Goal: Task Accomplishment & Management: Manage account settings

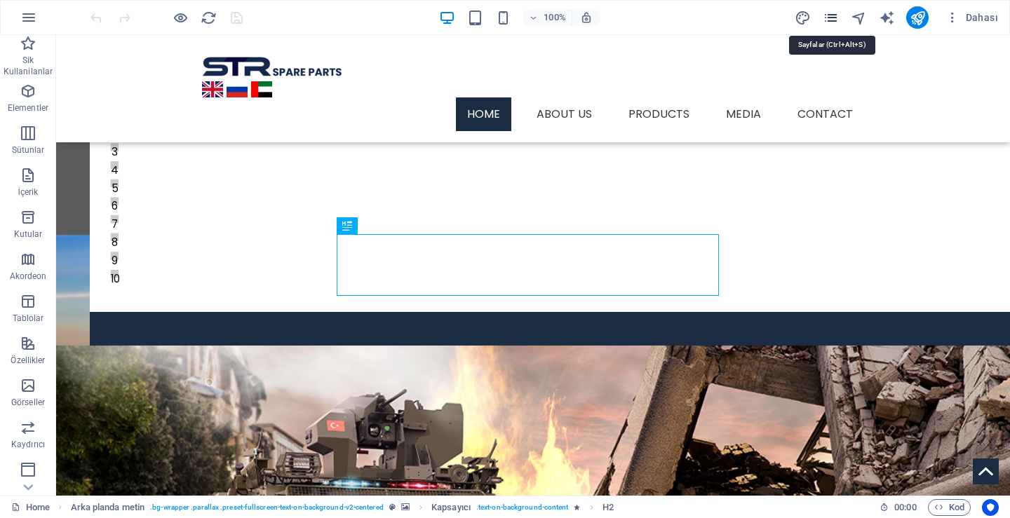
click at [834, 17] on icon "pages" at bounding box center [831, 18] width 16 height 16
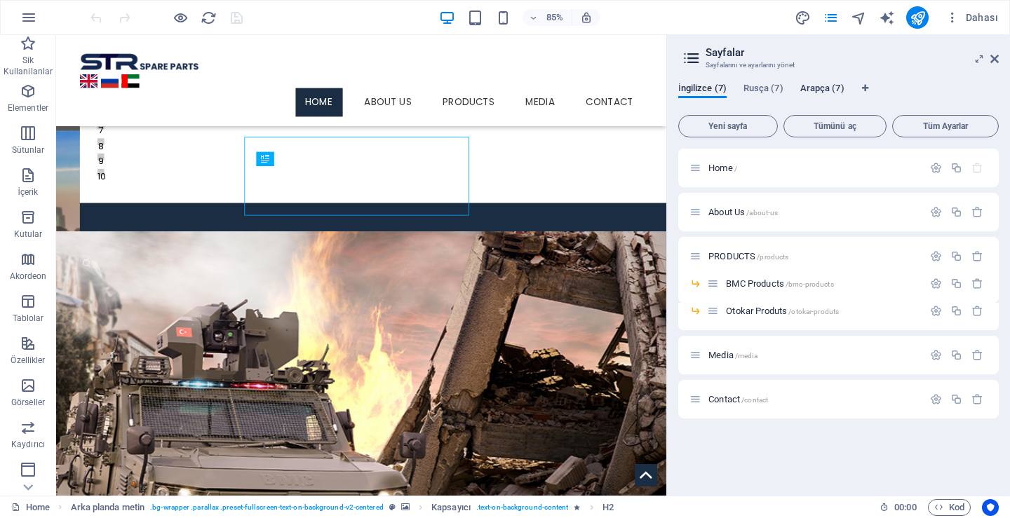
click at [805, 86] on span "Arapça (7)" at bounding box center [823, 90] width 44 height 20
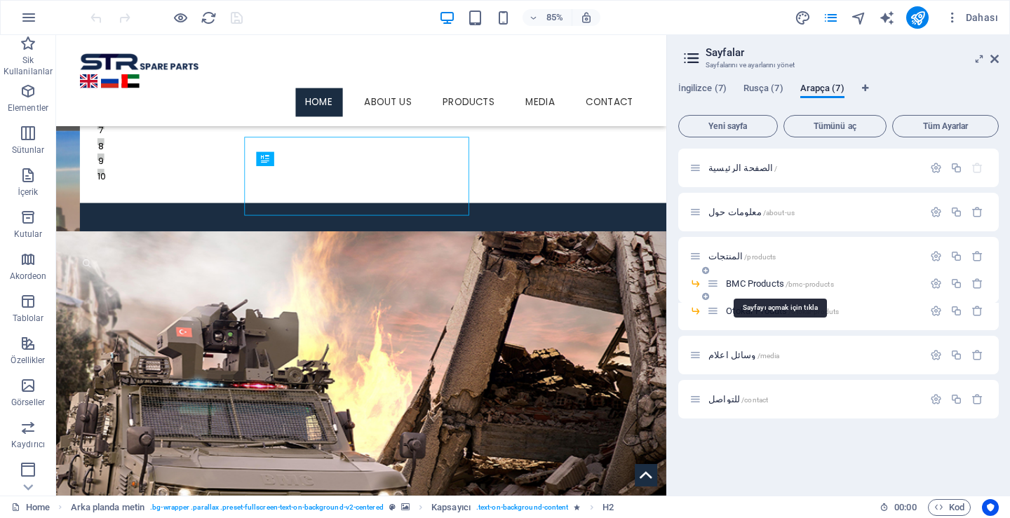
click at [753, 283] on span "BMC Products /bmc-products" at bounding box center [779, 284] width 107 height 11
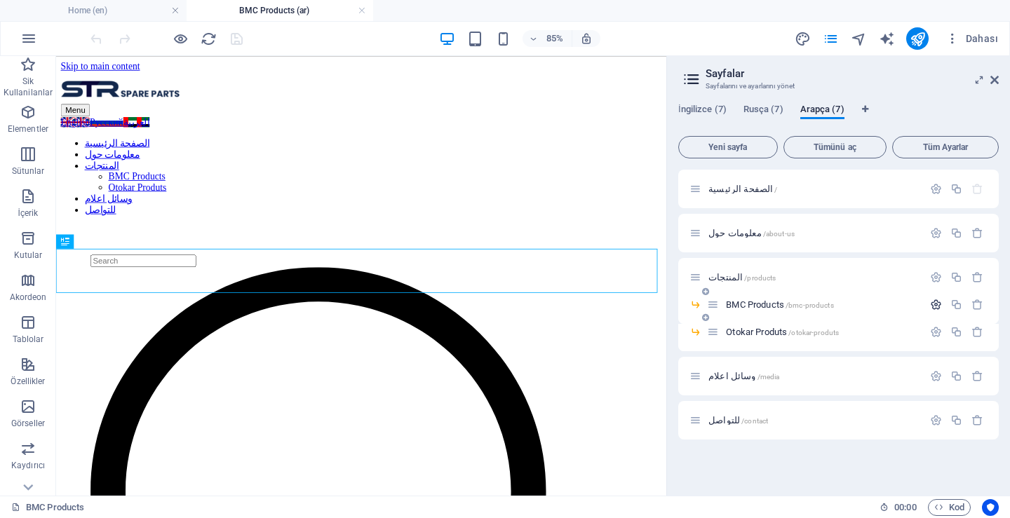
click at [935, 306] on icon "button" at bounding box center [936, 305] width 12 height 12
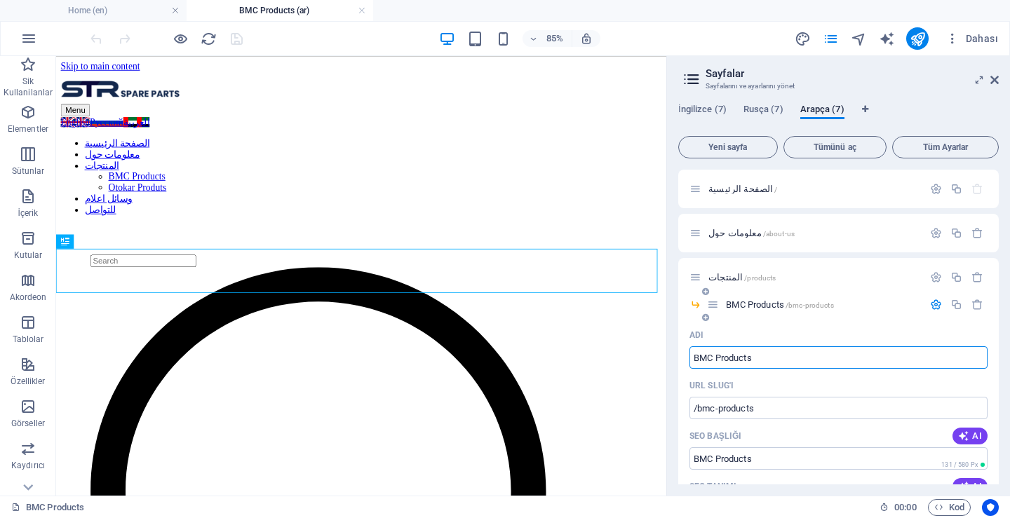
scroll to position [70, 0]
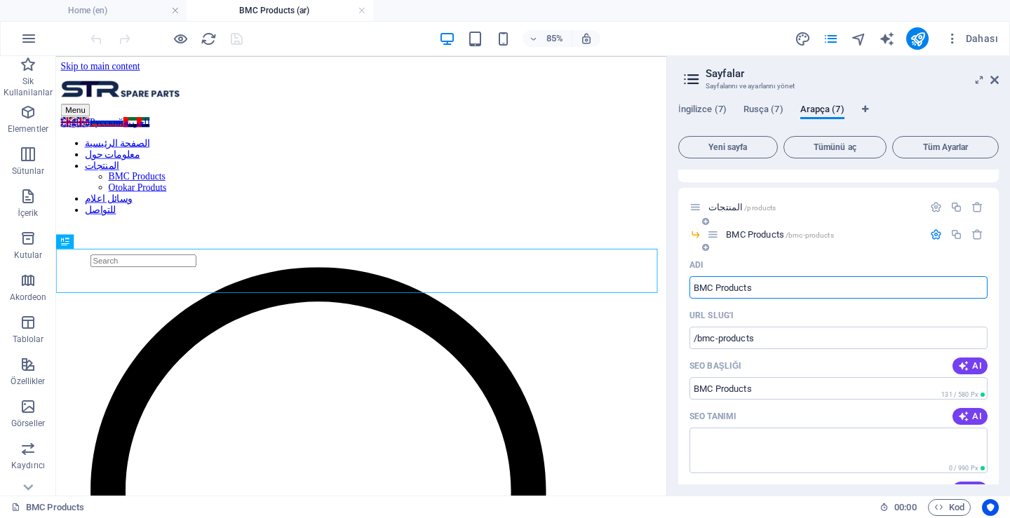
drag, startPoint x: 770, startPoint y: 293, endPoint x: 690, endPoint y: 287, distance: 80.9
click at [690, 287] on input "BMC Products" at bounding box center [839, 287] width 298 height 22
drag, startPoint x: 779, startPoint y: 294, endPoint x: 671, endPoint y: 279, distance: 108.4
click at [671, 279] on div "İngilizce (7) Rusça (7) Arapça (7) Yeni sayfa Tümünü aç Tüm Ayarlar الصفحة الرئ…" at bounding box center [838, 294] width 343 height 403
paste input "منتجات بي إم سي"
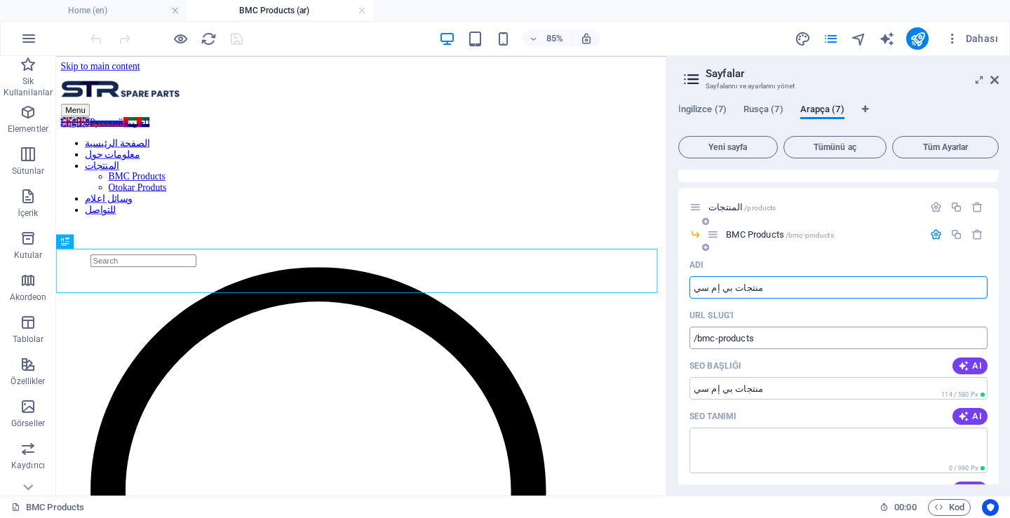
type input "منتجات بي إم سي"
type input "/"
type input "منتجات بي إم سي"
click at [793, 342] on input "/" at bounding box center [839, 338] width 298 height 22
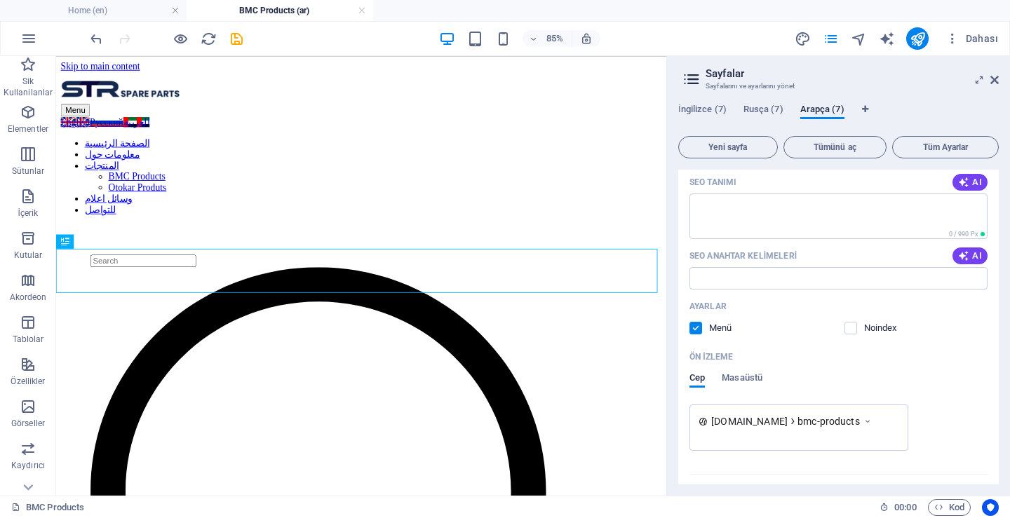
scroll to position [281, 0]
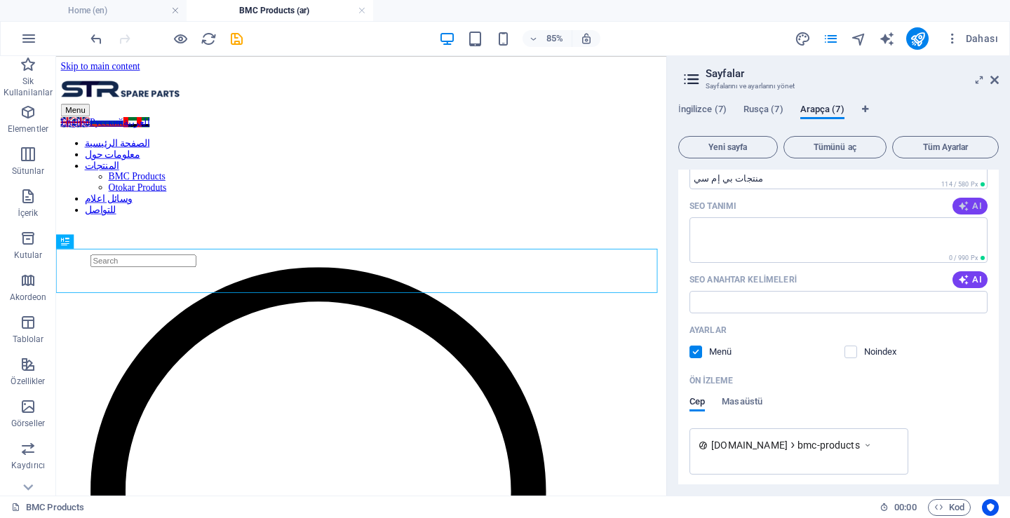
type input "/bmc-products"
click at [975, 202] on span "AI" at bounding box center [970, 206] width 24 height 11
click at [965, 279] on icon "button" at bounding box center [963, 279] width 11 height 11
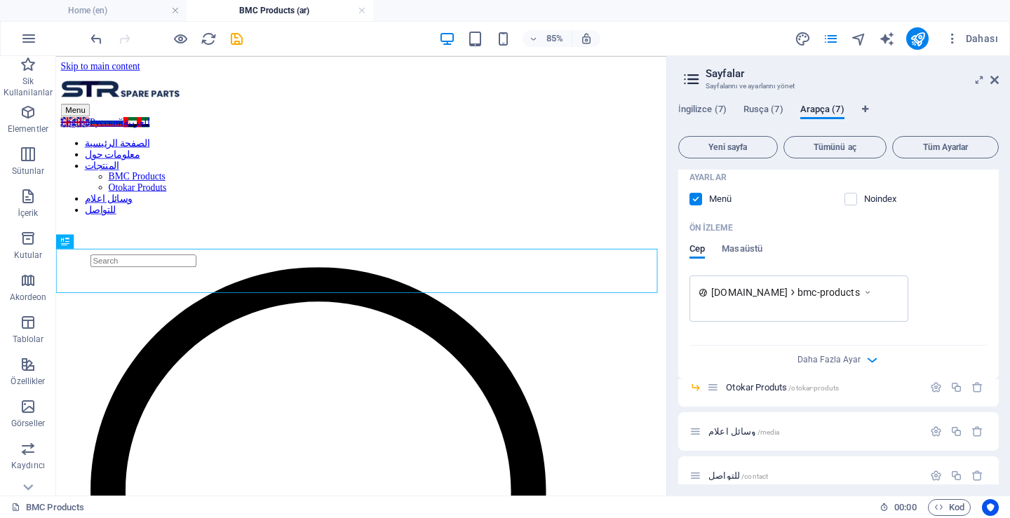
scroll to position [450, 0]
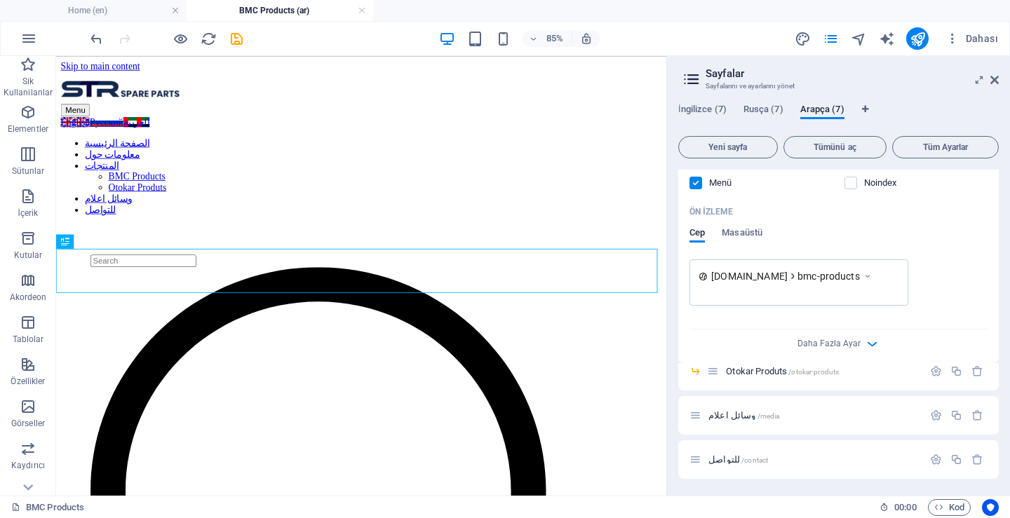
type input "قطع غيار BMC, موديلات BMC, BMC A88140025, A88140038, BMC RS65080988, أرقام قطع …"
type textarea "اكتشف نماذج BMC المتنوعة والجزء الأكثر جودة. زر موقعنا للعثور على قطع غيار أصيل…"
type input "قطع غيار BMC, موديلات BMC, BMC A88140025, A88140038, BMC RS65080988, أرقام قطع …"
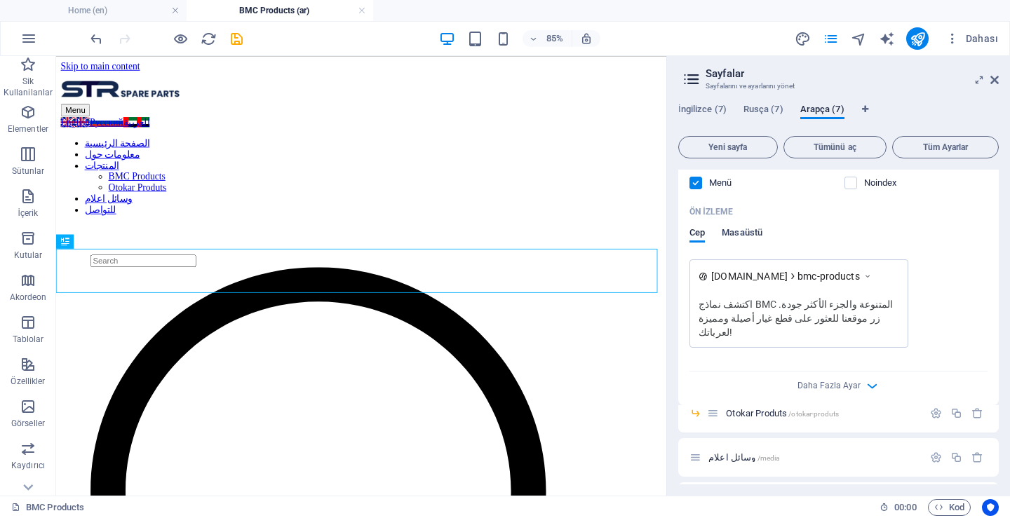
click at [741, 232] on span "Masaüstü" at bounding box center [742, 235] width 41 height 20
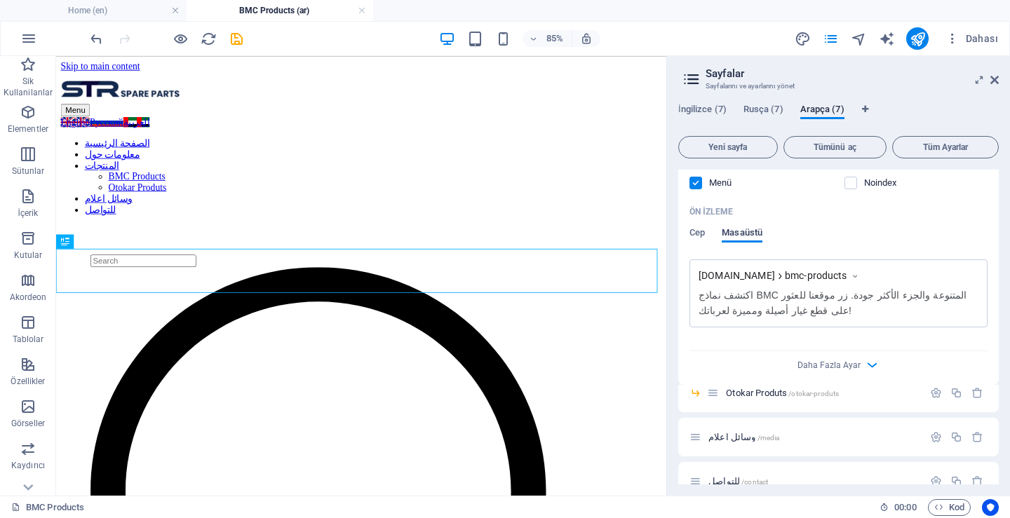
scroll to position [446, 0]
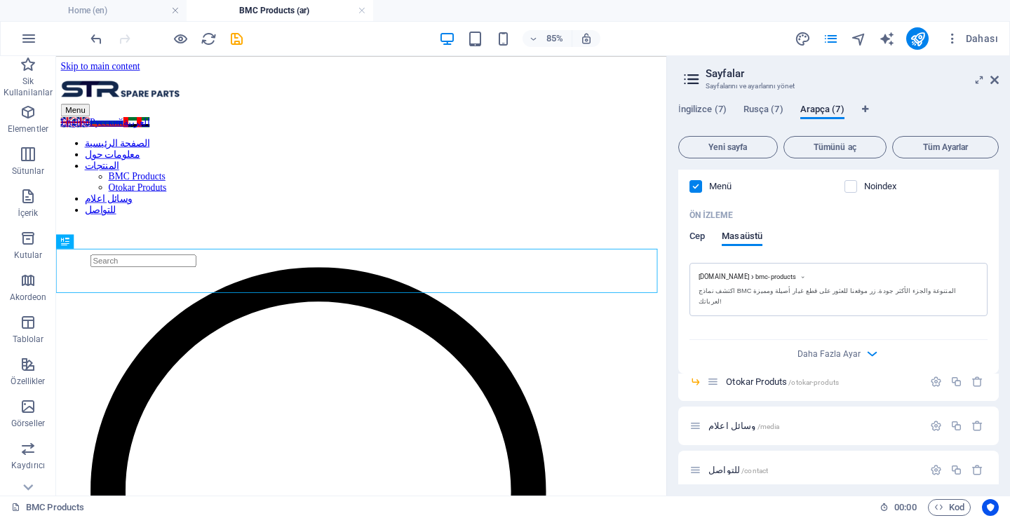
click at [695, 238] on span "Cep" at bounding box center [697, 238] width 15 height 20
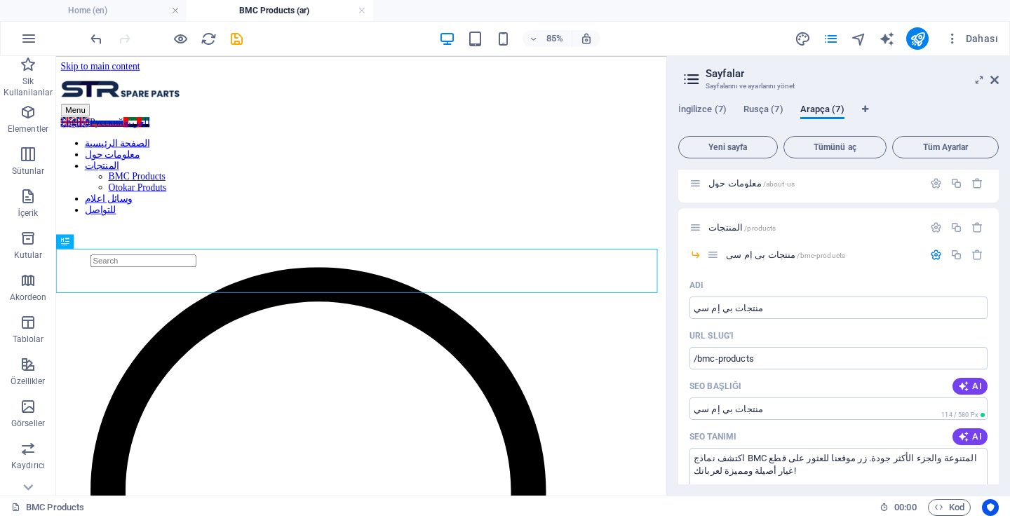
scroll to position [0, 0]
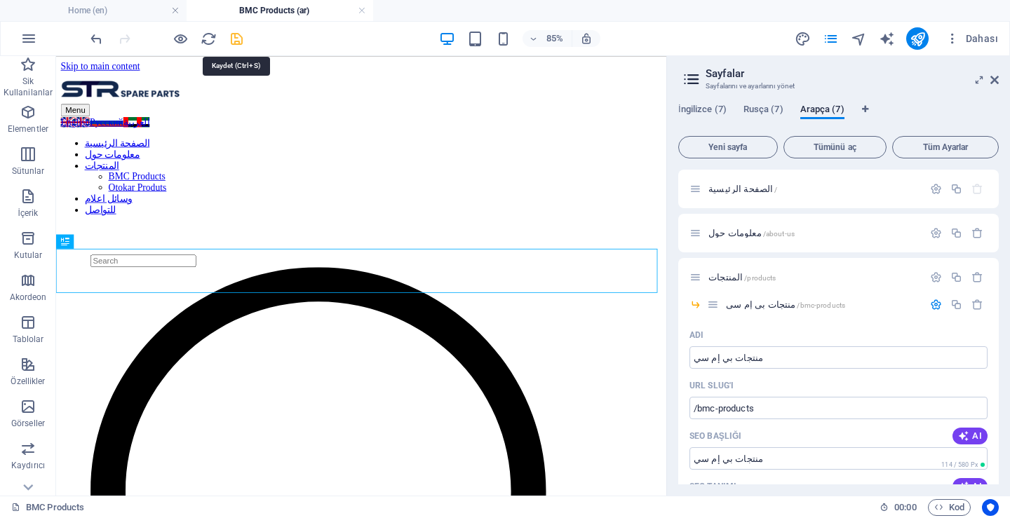
click at [234, 41] on icon "save" at bounding box center [237, 39] width 16 height 16
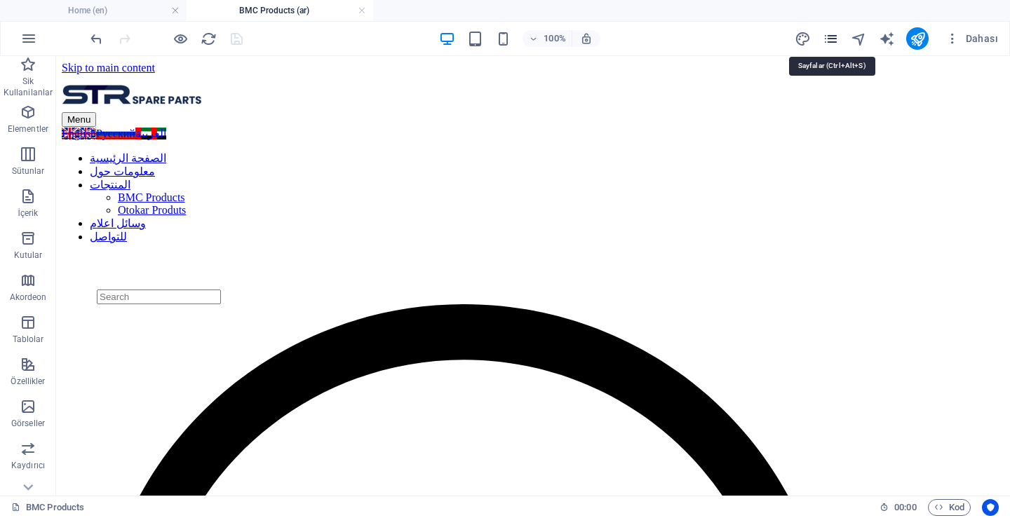
click at [835, 36] on icon "pages" at bounding box center [831, 39] width 16 height 16
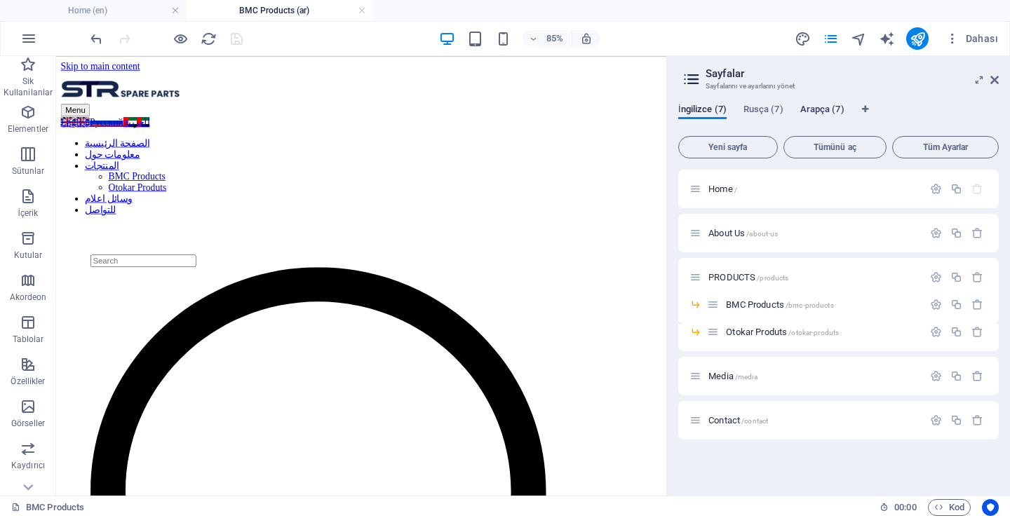
click at [813, 106] on span "Arapça (7)" at bounding box center [823, 111] width 44 height 20
click at [791, 333] on span "/otokar-produts" at bounding box center [814, 333] width 51 height 8
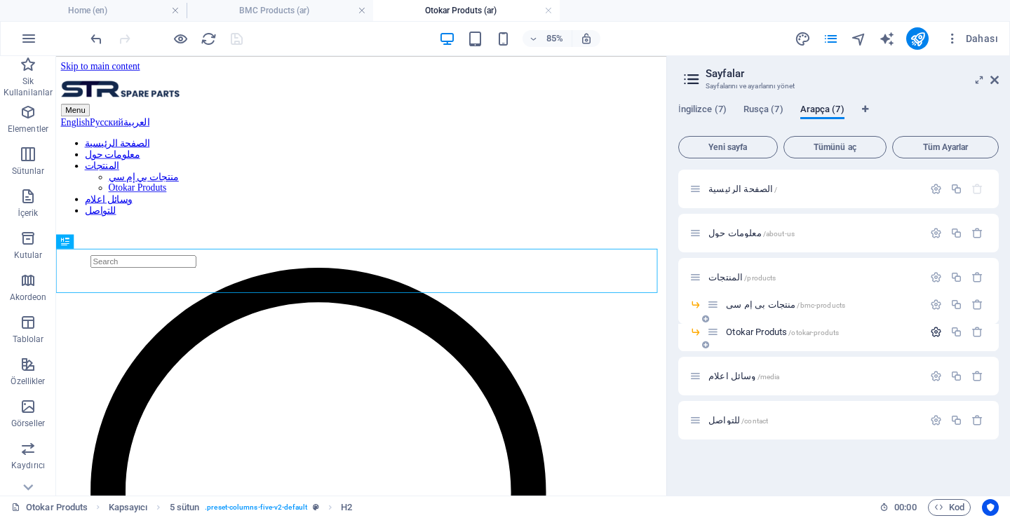
click at [934, 333] on icon "button" at bounding box center [936, 332] width 12 height 12
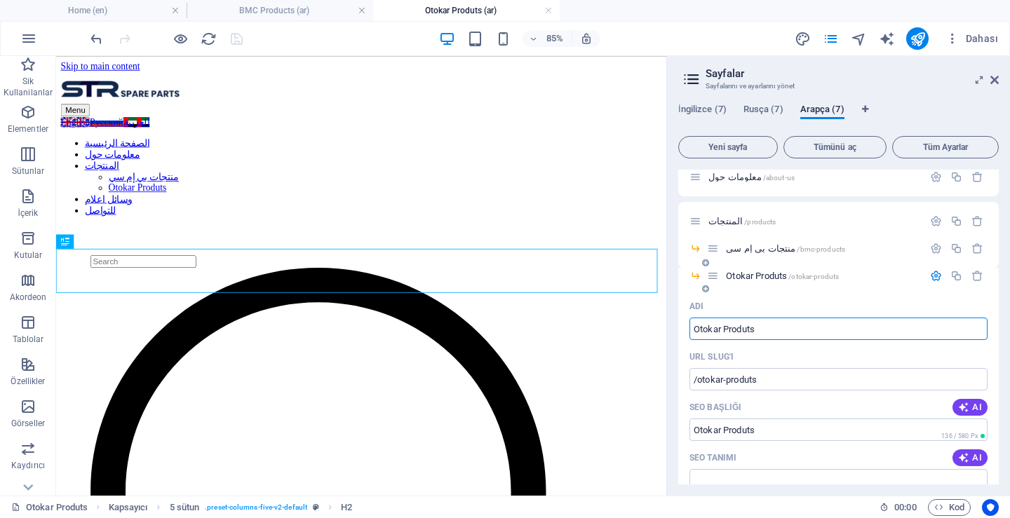
scroll to position [140, 0]
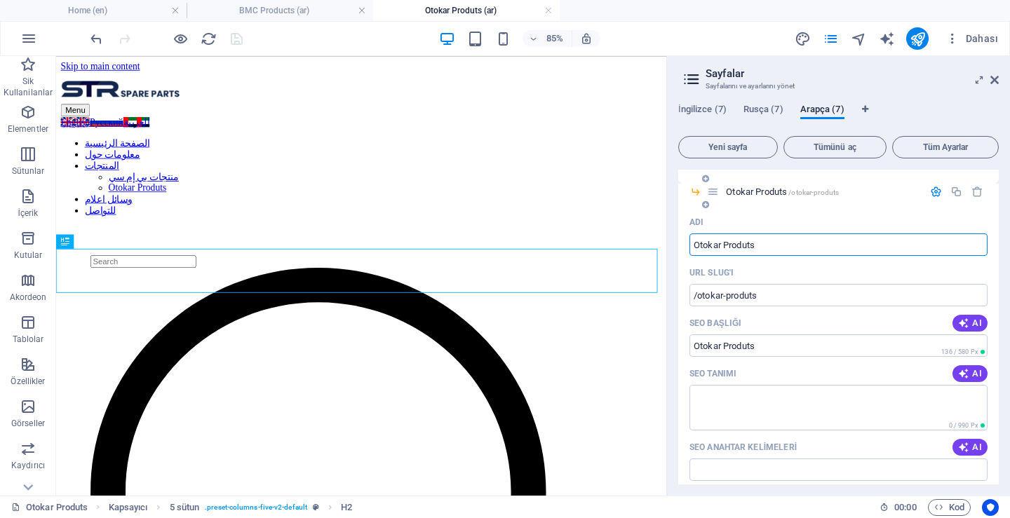
drag, startPoint x: 772, startPoint y: 246, endPoint x: 683, endPoint y: 246, distance: 88.4
click at [683, 246] on div "Adı Otokar Produts ​ URL SLUG'ı /otokar-produts ​ SEO Başlığı AI ​ 136 / 580 Px…" at bounding box center [838, 455] width 321 height 489
drag, startPoint x: 829, startPoint y: 297, endPoint x: 700, endPoint y: 259, distance: 133.9
paste input "منتجات أوتوكار"
type input "منتجات أوتوكار"
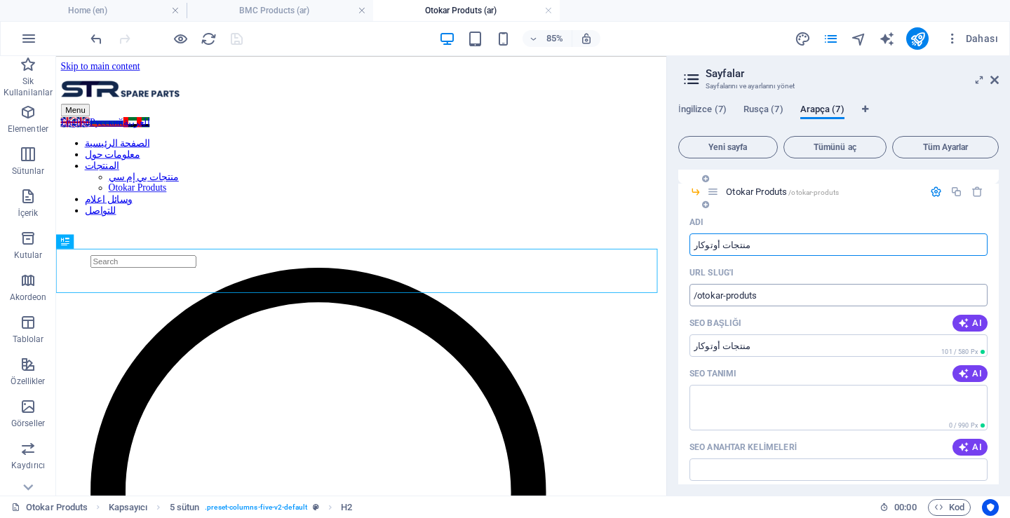
type input "/"
type input "منتجات أوتوكار"
click at [757, 295] on input "/" at bounding box center [839, 295] width 298 height 22
type input "/otokar-produts"
click at [969, 389] on textarea "SEO Tanımı" at bounding box center [839, 408] width 298 height 46
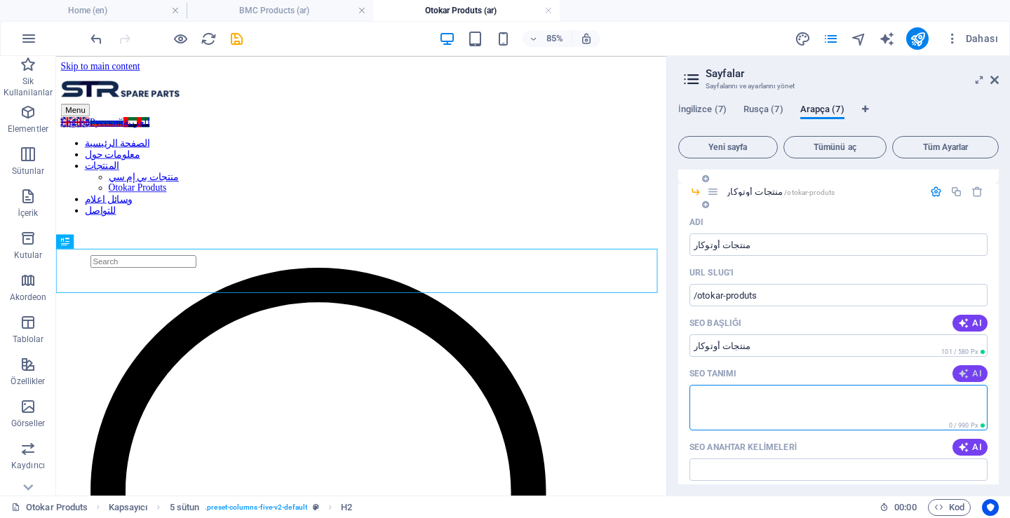
click at [967, 380] on button "AI" at bounding box center [970, 374] width 35 height 17
click at [969, 446] on span "AI" at bounding box center [970, 447] width 24 height 11
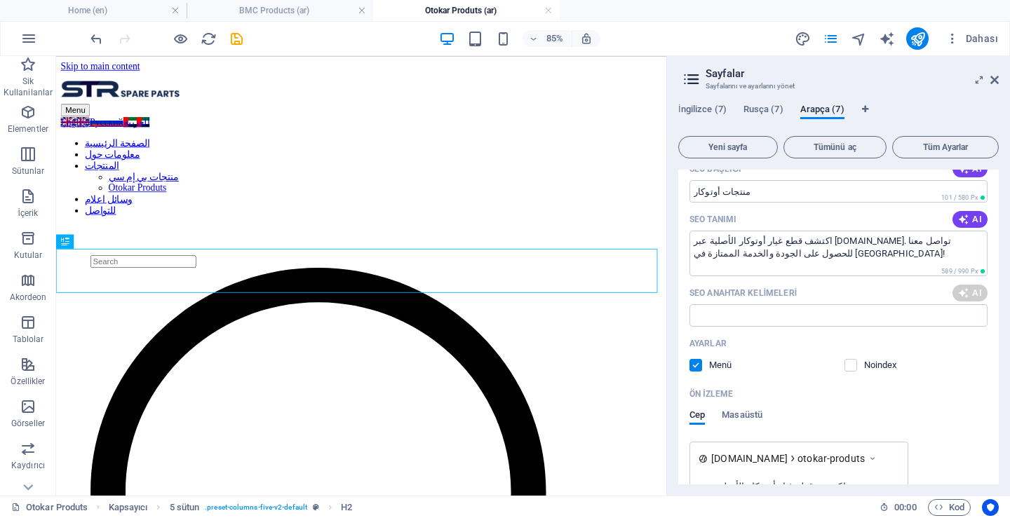
scroll to position [351, 0]
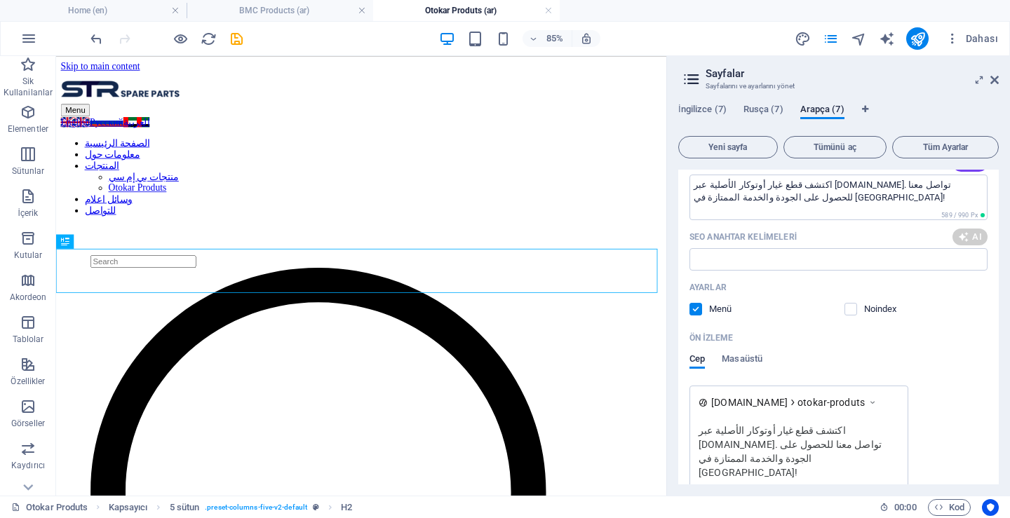
type textarea "اكتشف قطع غيار أوتوكار الأصلية عبر [DOMAIN_NAME]. تواصل معنا للحصول على الجودة …"
type input "أجزاء أوتوكار, موديلات أوتوكار, قطع غيار أوتوكار, خدمة قطع غيار, استبدال قطع غي…"
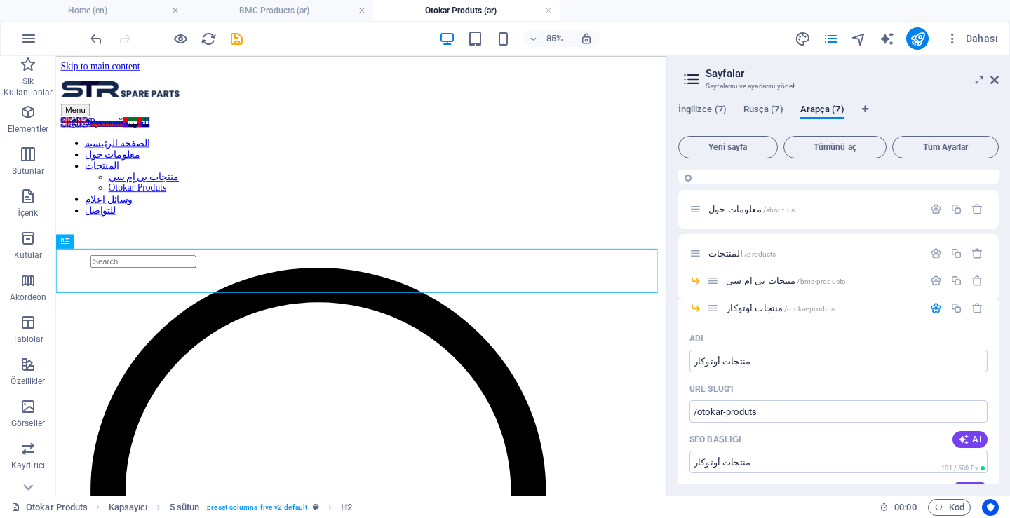
scroll to position [0, 0]
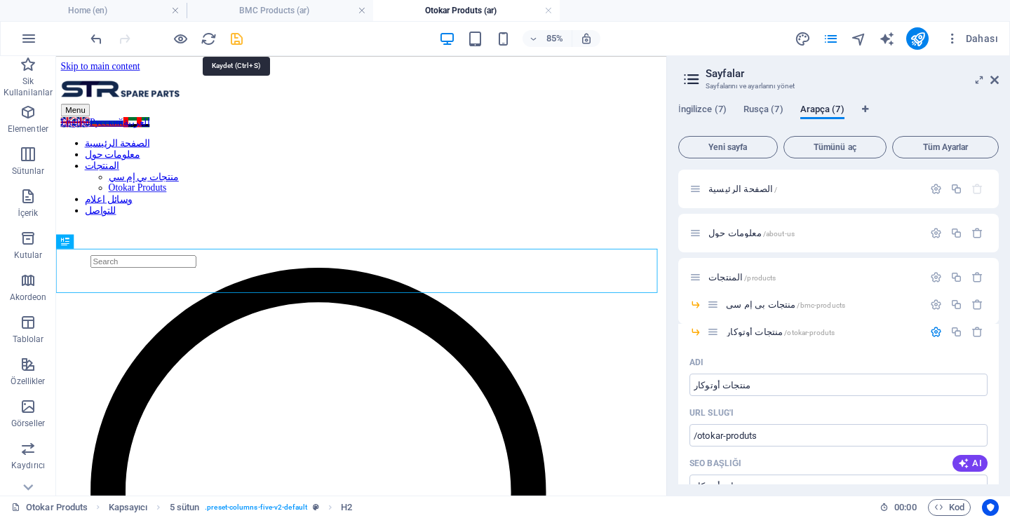
click at [239, 39] on icon "save" at bounding box center [237, 39] width 16 height 16
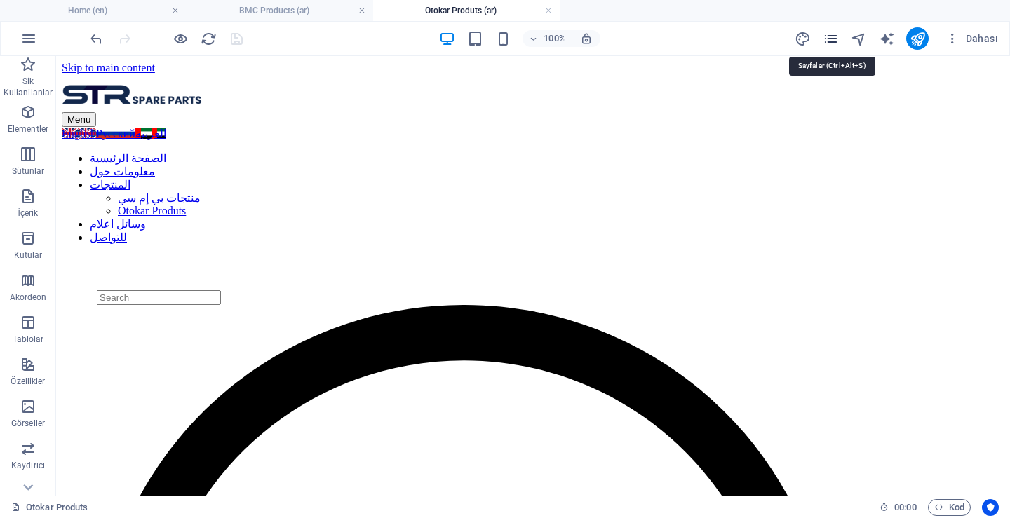
click at [836, 45] on icon "pages" at bounding box center [831, 39] width 16 height 16
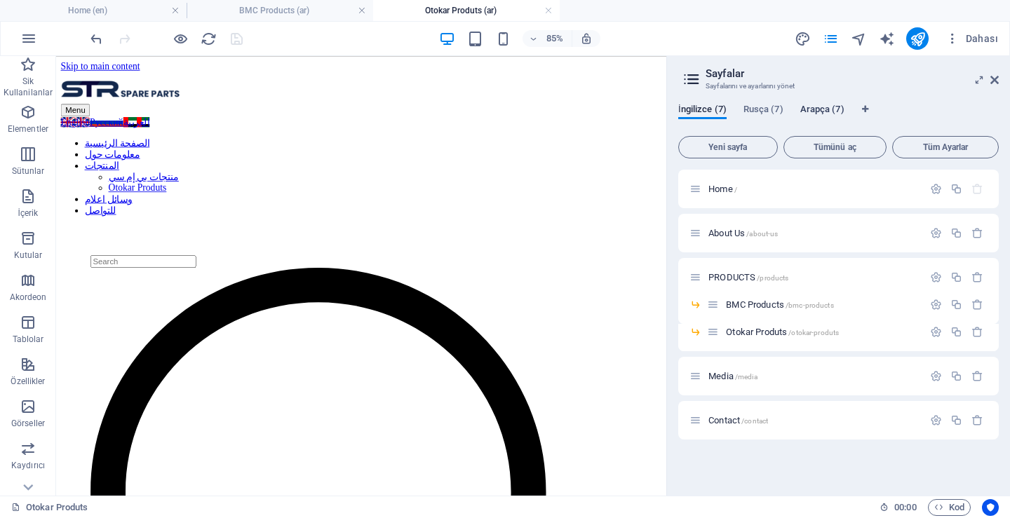
click at [810, 116] on span "Arapça (7)" at bounding box center [823, 111] width 44 height 20
click at [719, 192] on span "الصفحة الرئيسية /" at bounding box center [743, 189] width 69 height 11
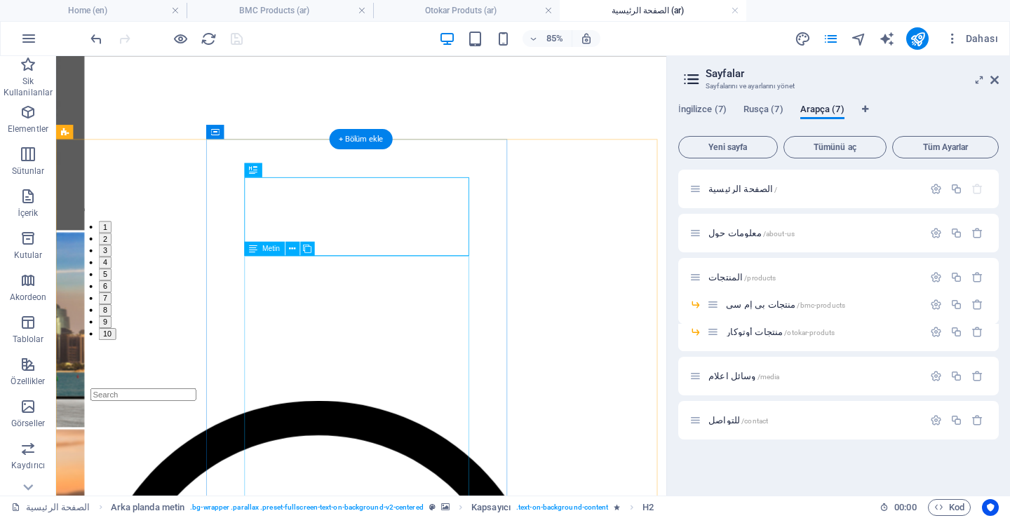
scroll to position [399, 0]
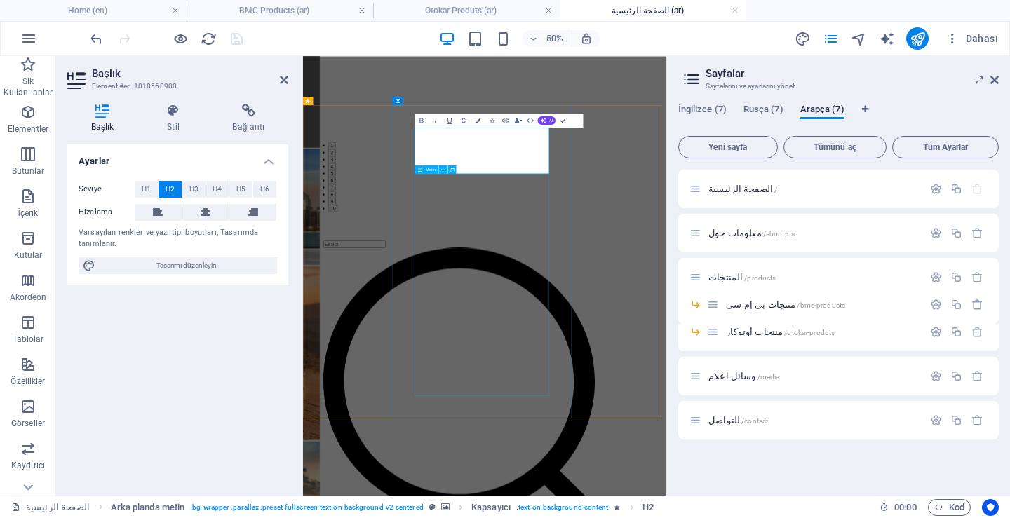
scroll to position [0, -4]
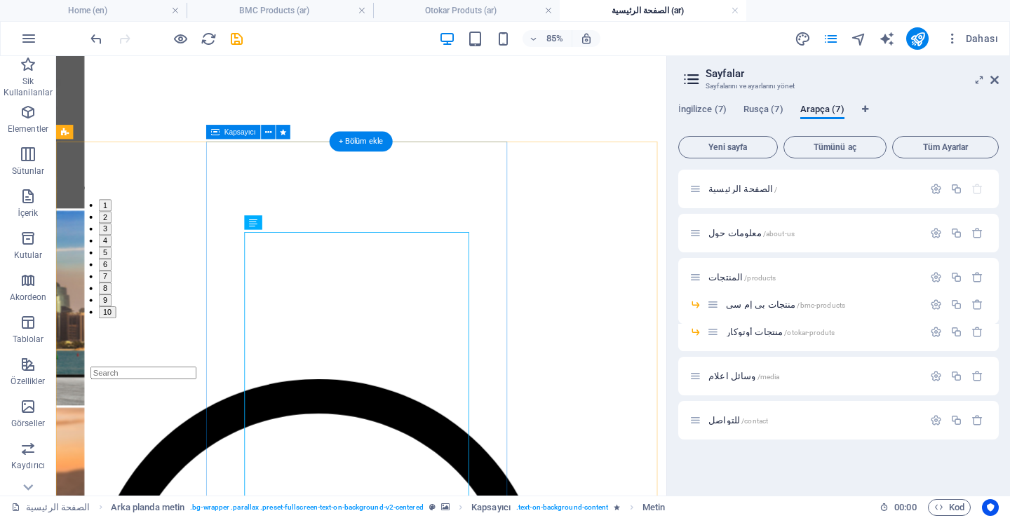
scroll to position [399, 0]
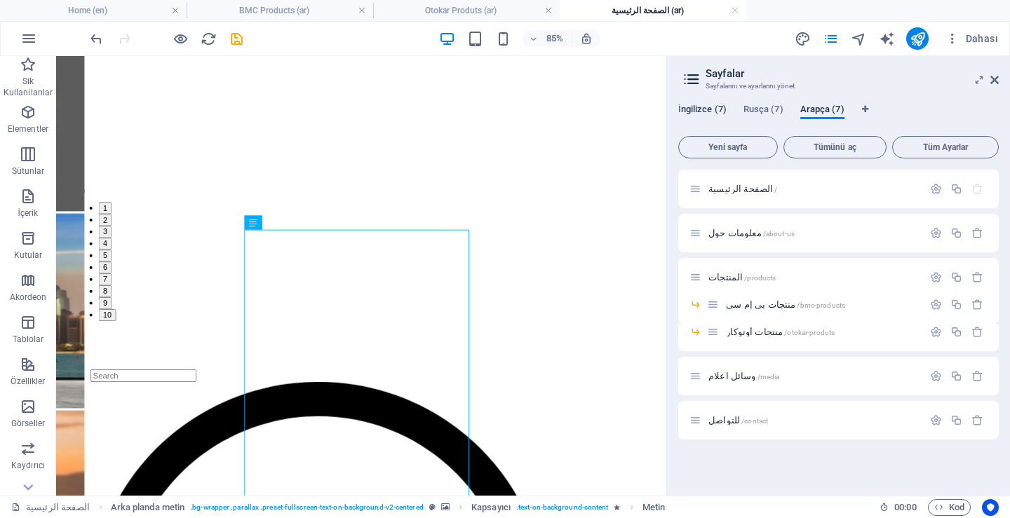
click at [704, 109] on span "İngilizce (7)" at bounding box center [702, 111] width 48 height 20
click at [704, 107] on span "İngilizce (7)" at bounding box center [702, 111] width 48 height 20
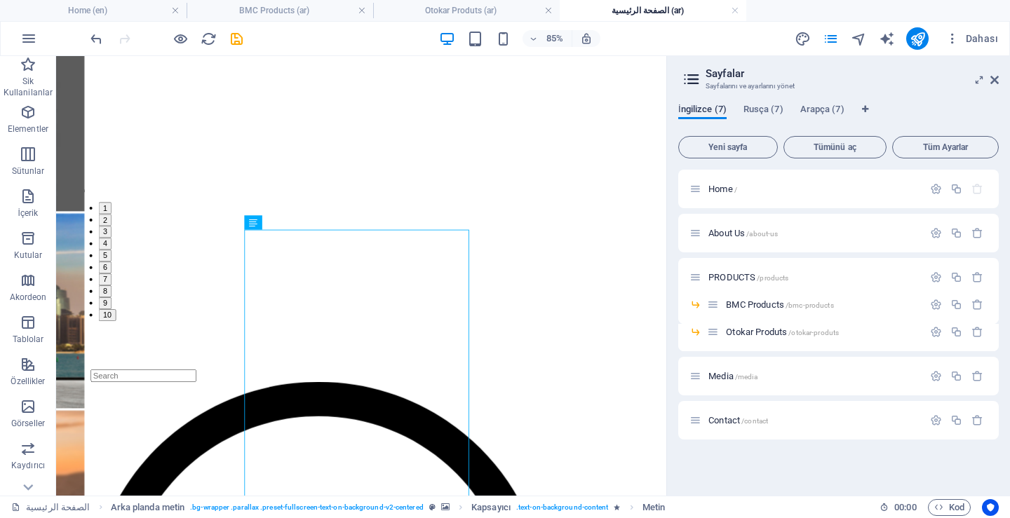
click at [704, 107] on span "İngilizce (7)" at bounding box center [702, 111] width 48 height 20
click at [768, 105] on span "Rusça (7)" at bounding box center [764, 111] width 40 height 20
click at [799, 108] on div "İngilizce (7) Rusça (7) Arapça (7)" at bounding box center [838, 117] width 321 height 27
click at [827, 110] on span "Arapça (7)" at bounding box center [823, 111] width 44 height 20
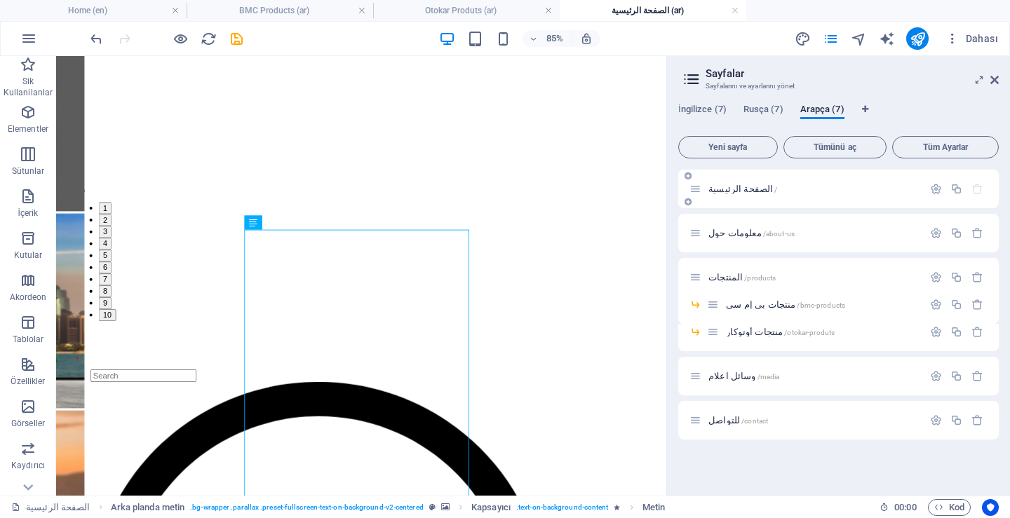
click at [745, 193] on span "الصفحة الرئيسية /" at bounding box center [743, 189] width 69 height 11
click at [934, 189] on icon "button" at bounding box center [936, 189] width 12 height 12
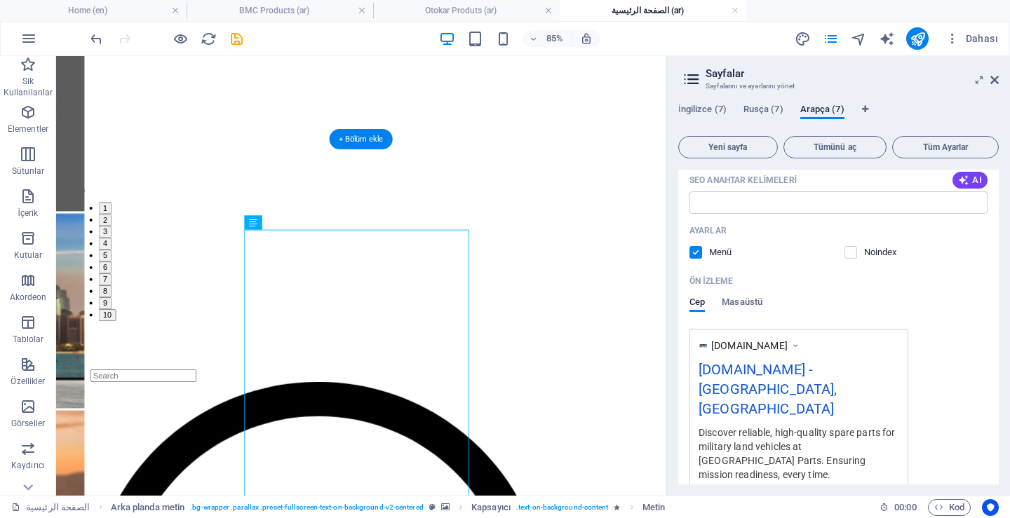
scroll to position [231, 0]
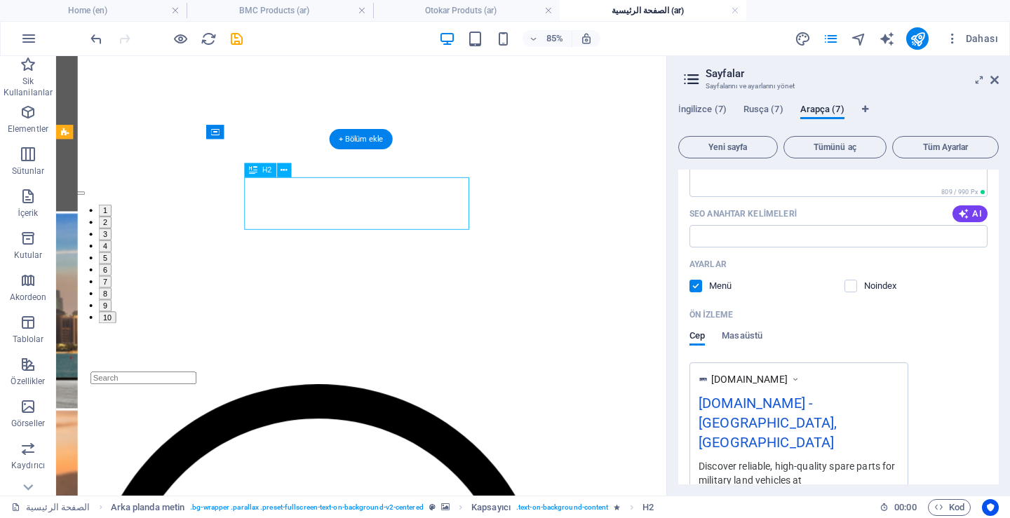
scroll to position [402, 0]
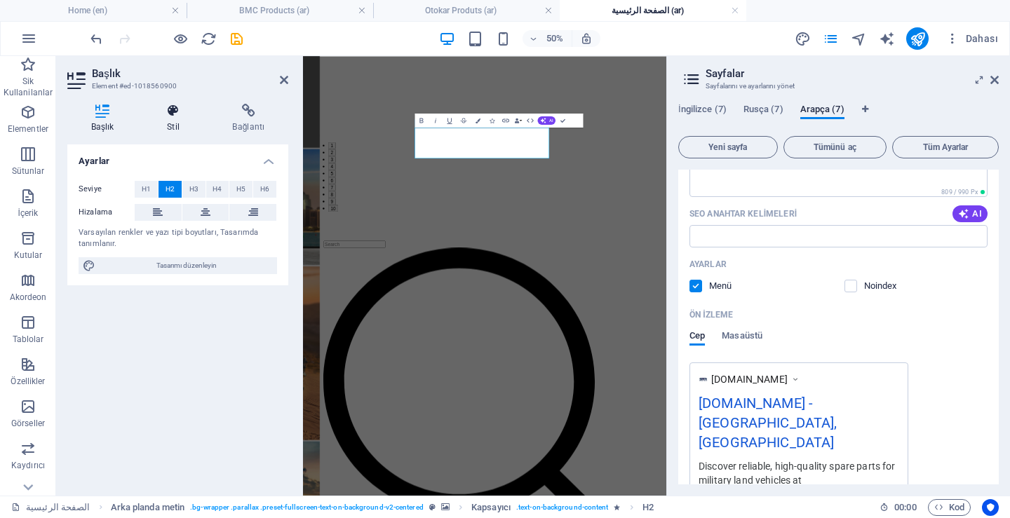
click at [179, 109] on icon at bounding box center [173, 111] width 60 height 14
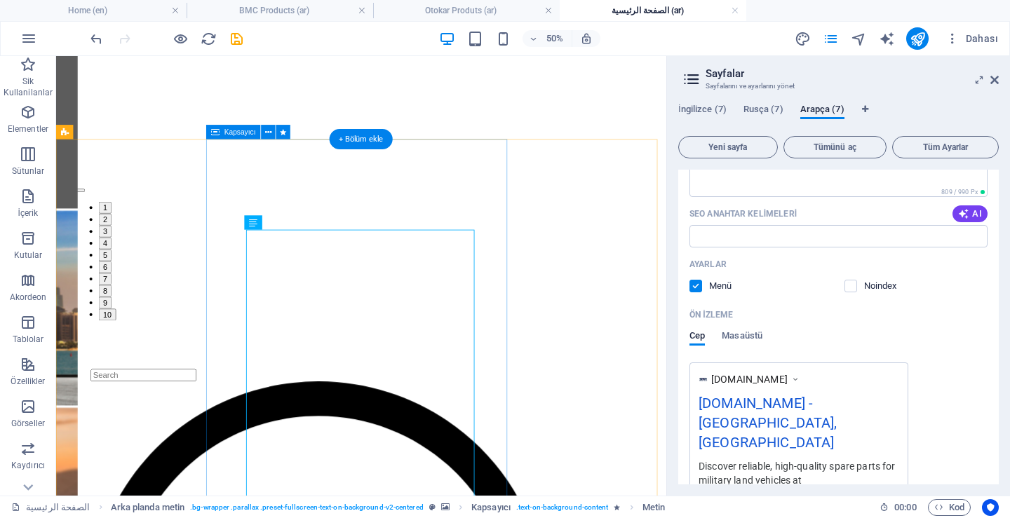
scroll to position [399, 0]
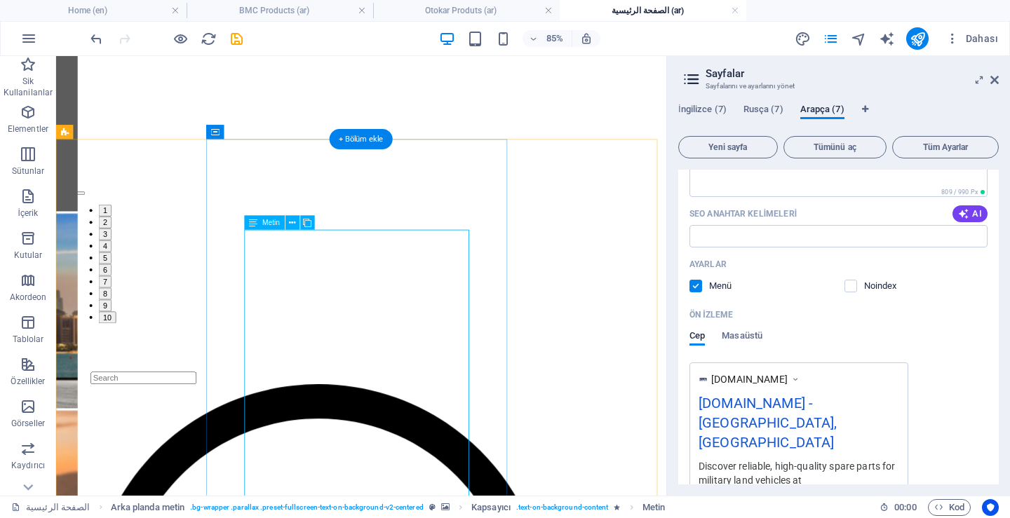
scroll to position [402, 0]
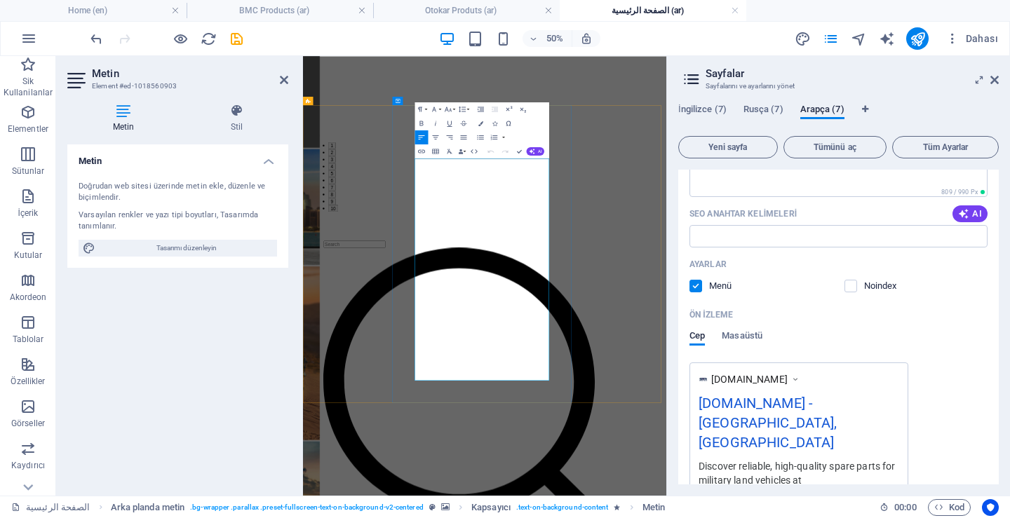
copy div "STR Spare Parts is a trusted and professional solution partner specializing in …"
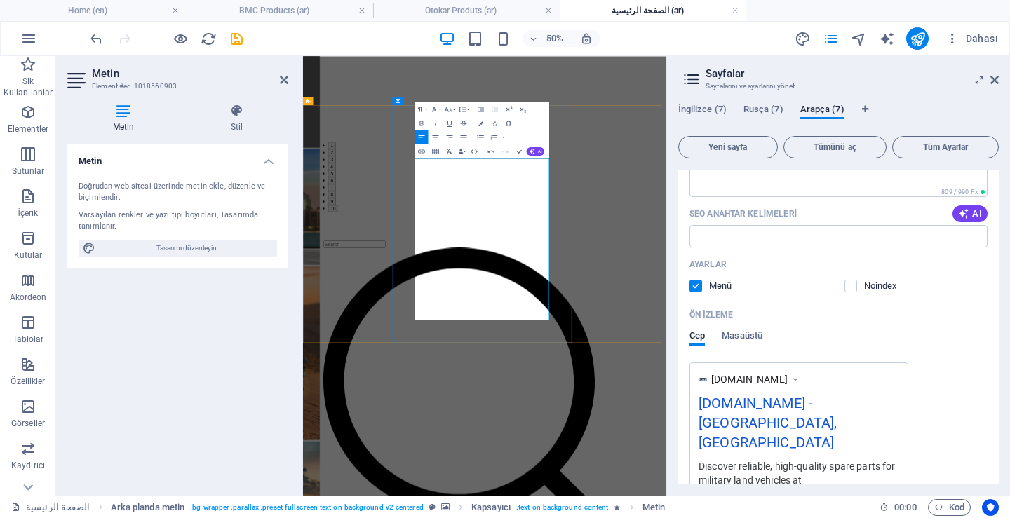
scroll to position [6855, 1]
click at [976, 213] on span "AI" at bounding box center [970, 213] width 24 height 11
type input "قطع الغيار العسكرية, حلول قطع الغيار, المركبات البرية, توفير قطع الغيار, جاهزية…"
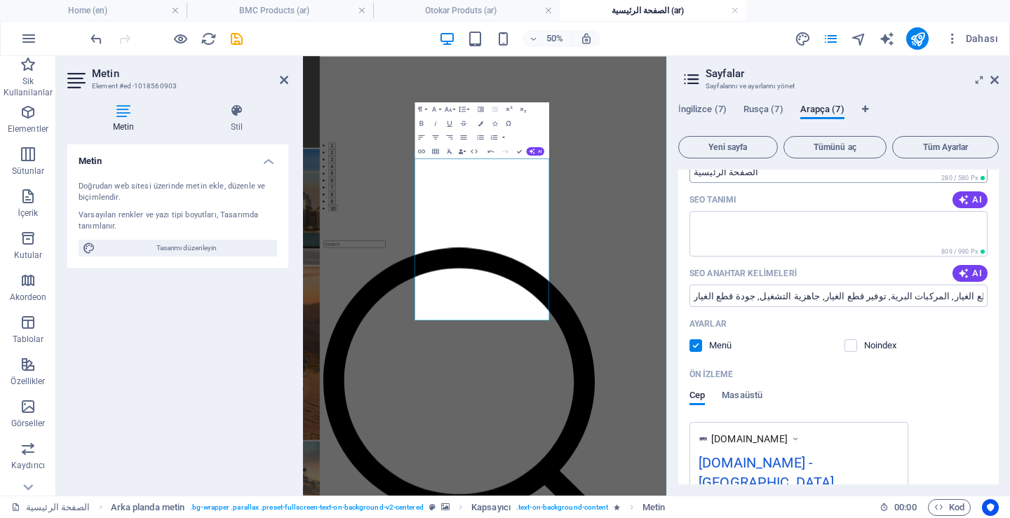
scroll to position [91, 0]
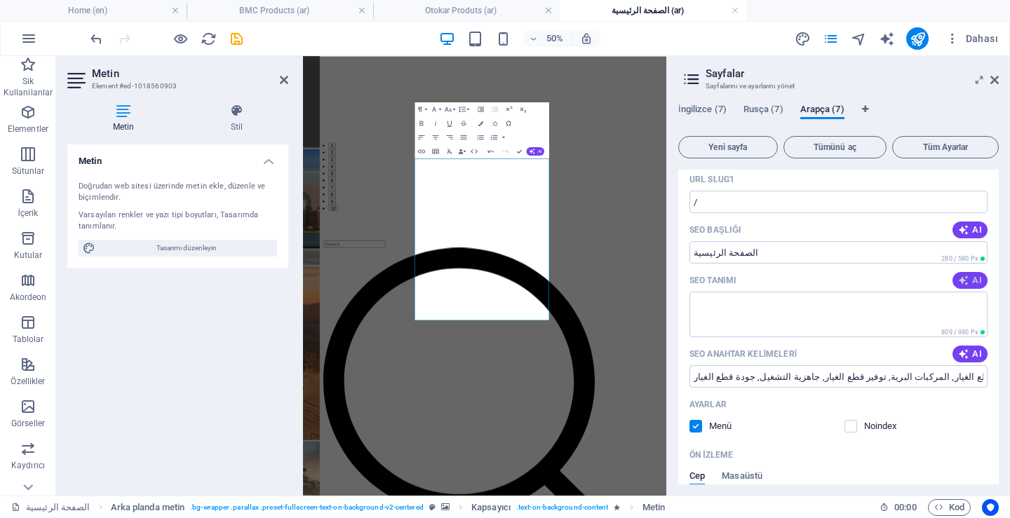
click at [958, 279] on icon "button" at bounding box center [963, 280] width 11 height 11
type textarea "حلول موثوقة لقطع غيار المركبات الأرضية. نقدم قطع غيار عالية الجودة للصناعة الدف…"
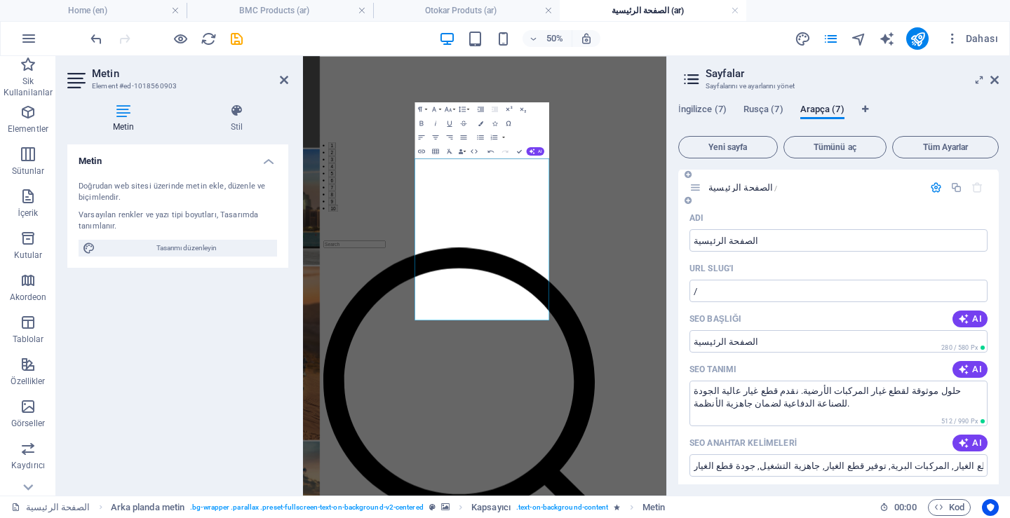
scroll to position [0, 0]
click at [233, 38] on icon "save" at bounding box center [237, 39] width 16 height 16
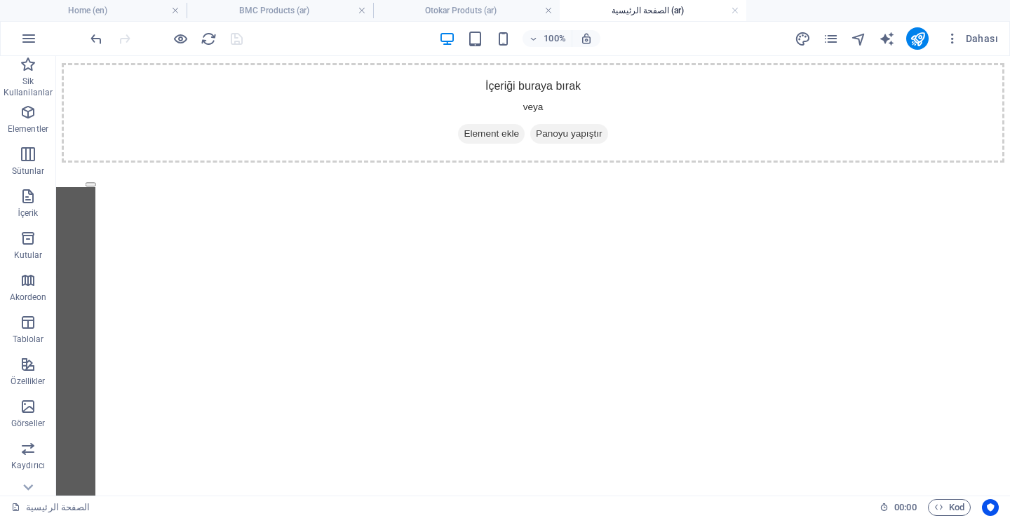
scroll to position [215, 0]
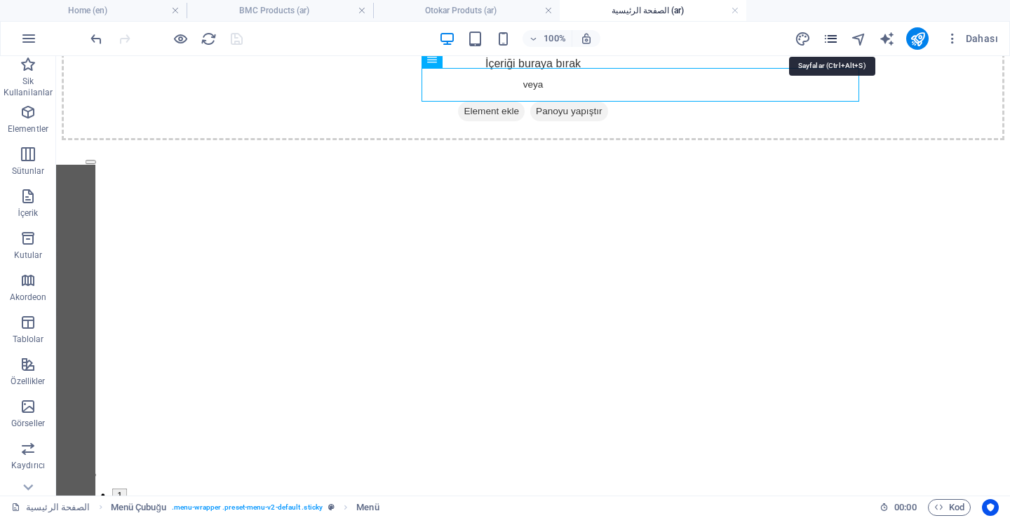
click at [827, 40] on icon "pages" at bounding box center [831, 39] width 16 height 16
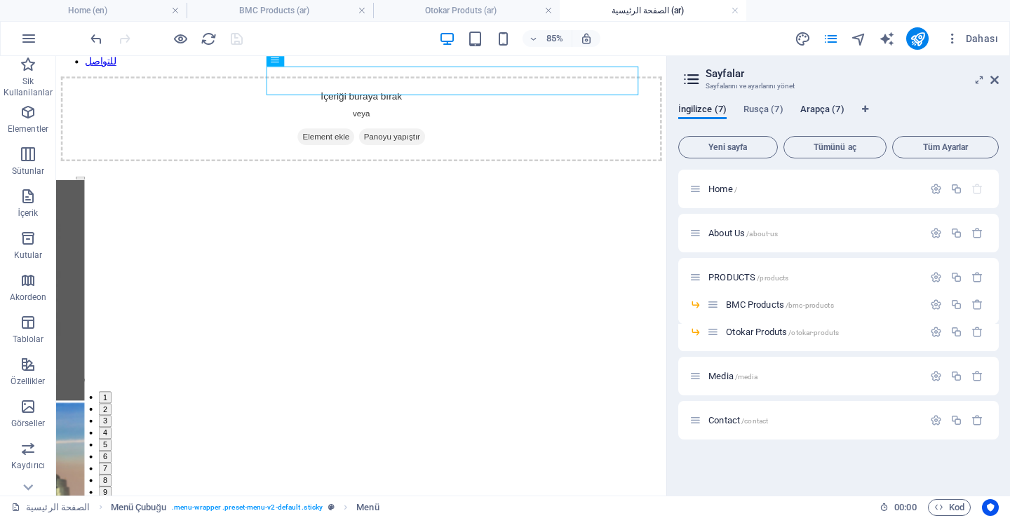
click at [825, 105] on span "Arapça (7)" at bounding box center [823, 111] width 44 height 20
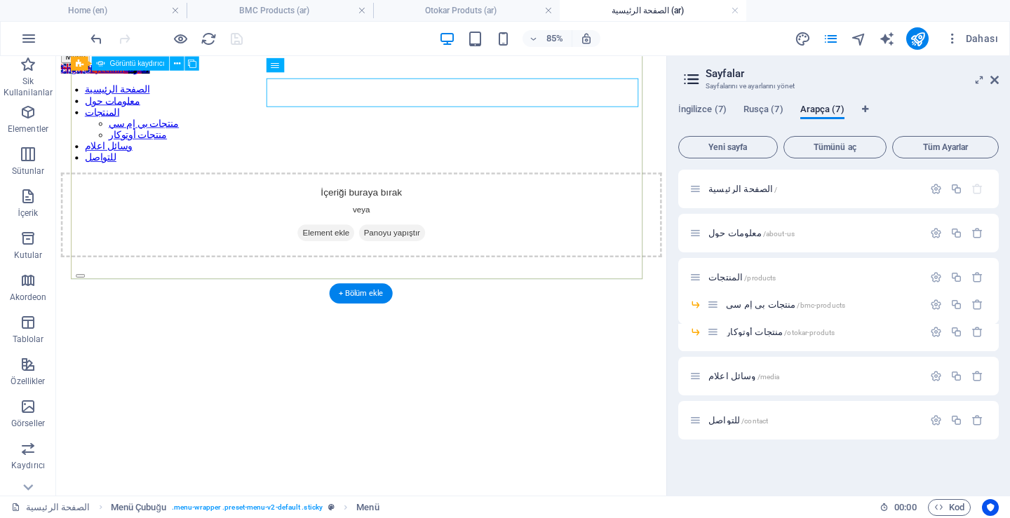
scroll to position [0, 0]
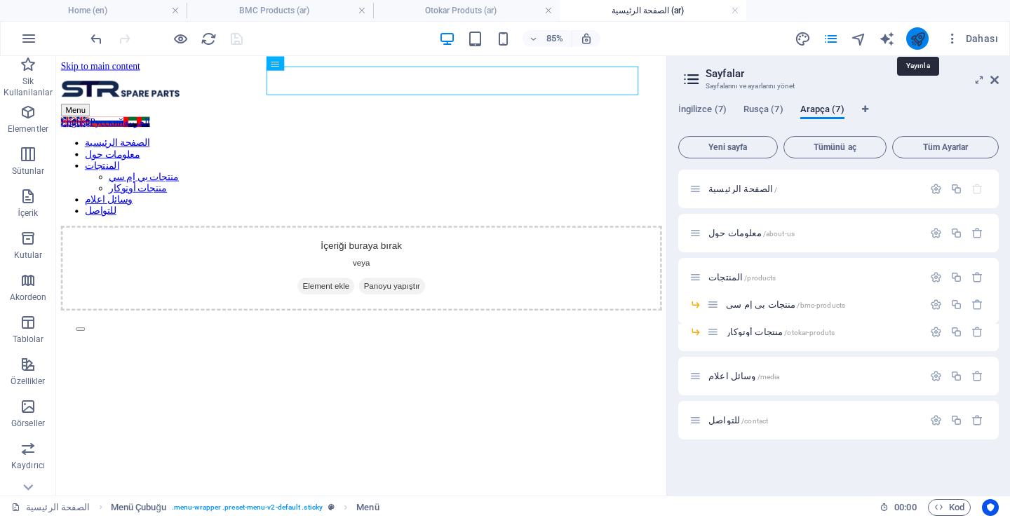
click at [922, 40] on icon "publish" at bounding box center [918, 39] width 16 height 16
